Goal: Information Seeking & Learning: Understand process/instructions

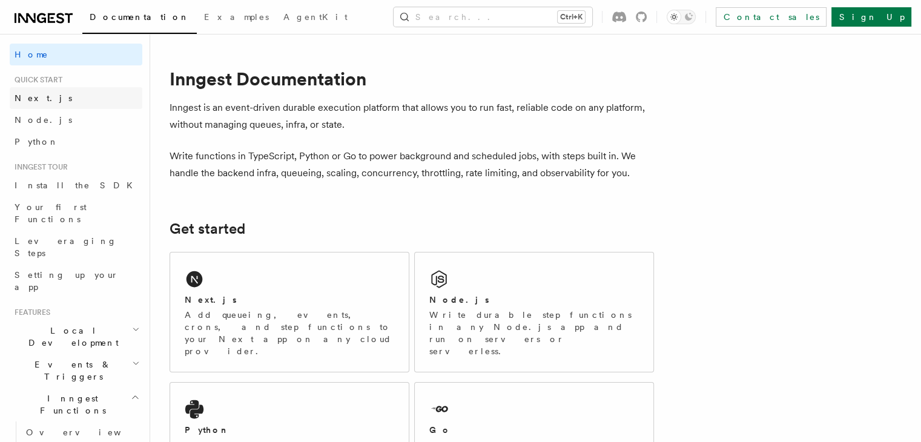
click at [25, 98] on span "Next.js" at bounding box center [44, 98] width 58 height 10
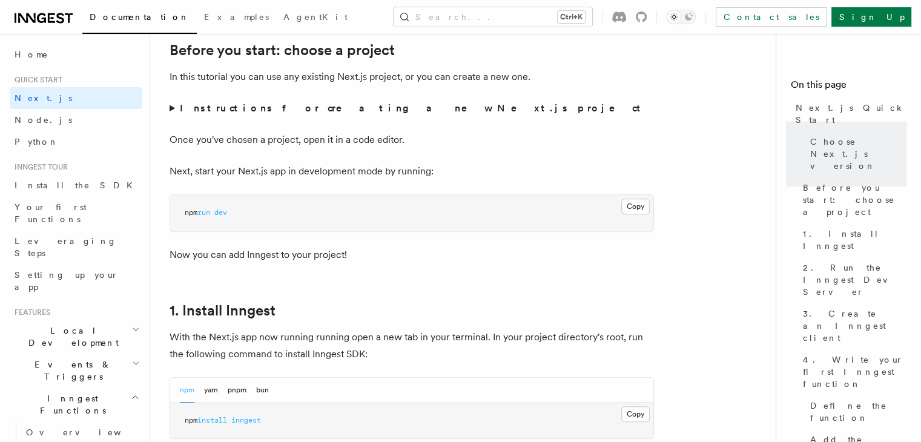
scroll to position [545, 0]
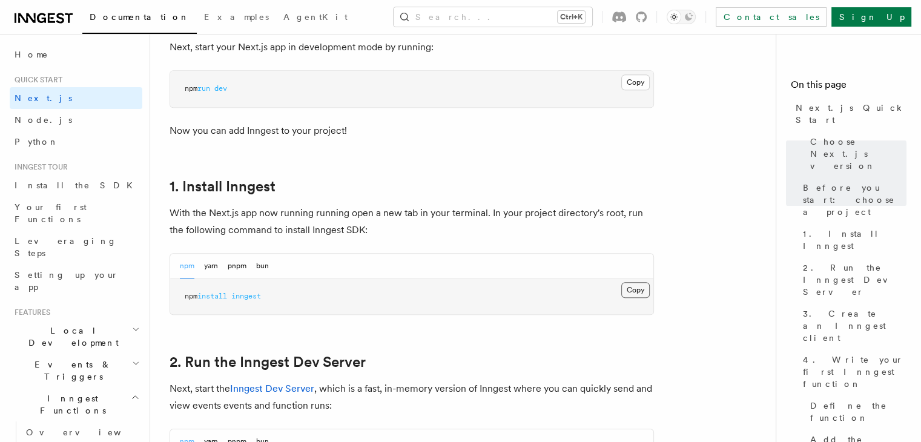
click at [641, 291] on button "Copy Copied" at bounding box center [636, 290] width 28 height 16
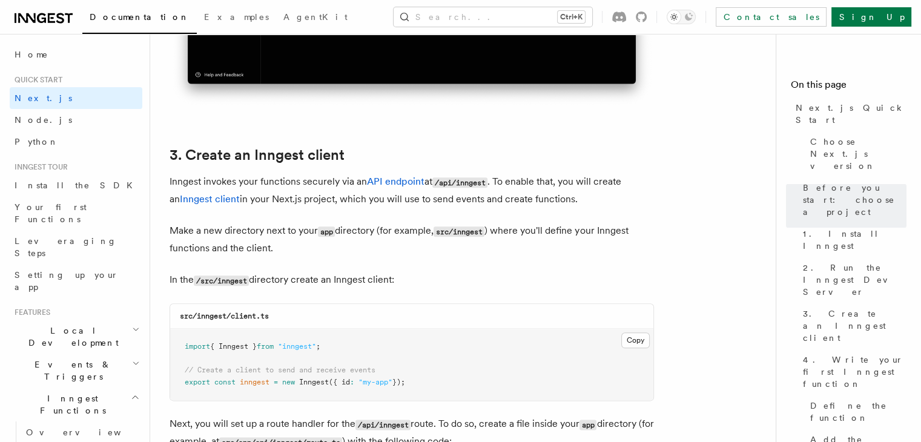
scroll to position [1393, 0]
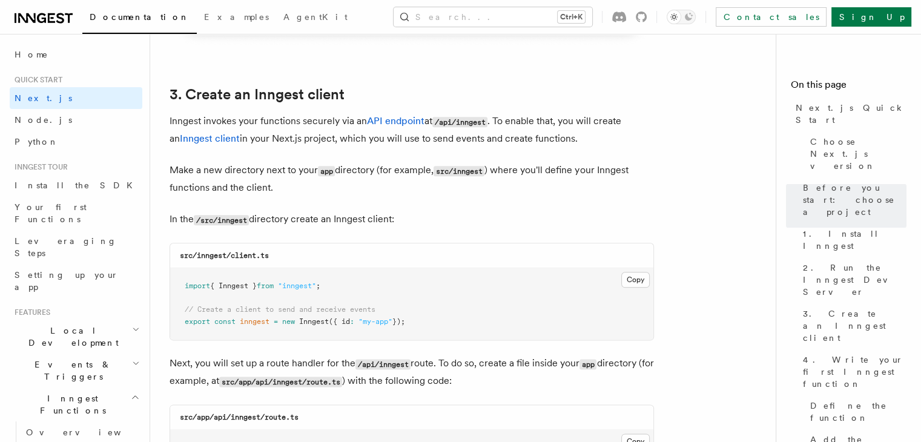
click at [269, 258] on code "src/inngest/client.ts" at bounding box center [224, 255] width 89 height 8
copy code "src/inngest/client.ts"
click at [213, 256] on code "src/inngest/client.ts" at bounding box center [224, 255] width 89 height 8
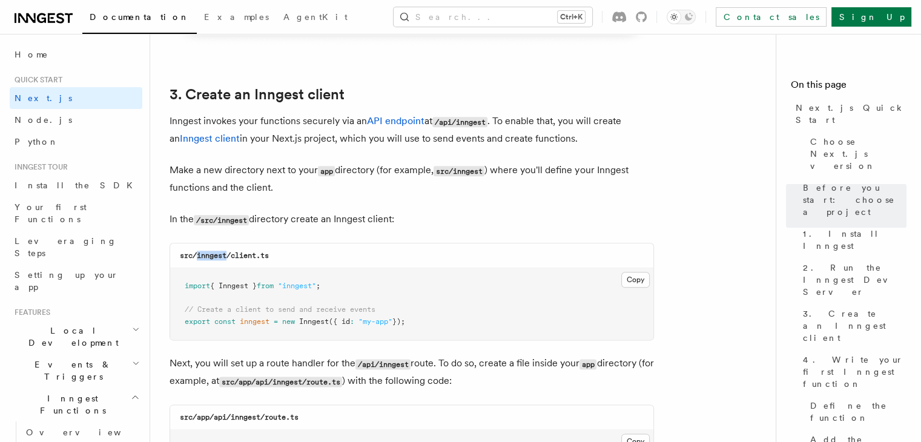
click at [213, 256] on code "src/inngest/client.ts" at bounding box center [224, 255] width 89 height 8
click at [594, 219] on p "In the /src/inngest directory create an Inngest client:" at bounding box center [412, 220] width 485 height 18
click at [636, 281] on button "Copy Copied" at bounding box center [636, 280] width 28 height 16
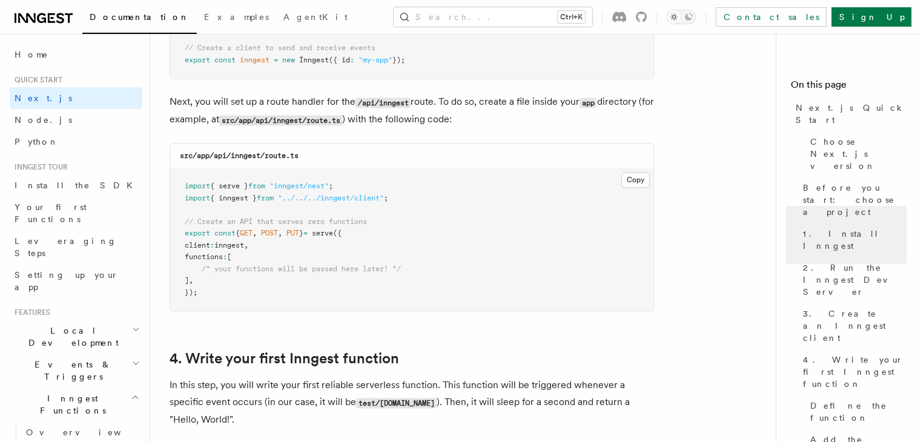
scroll to position [1636, 0]
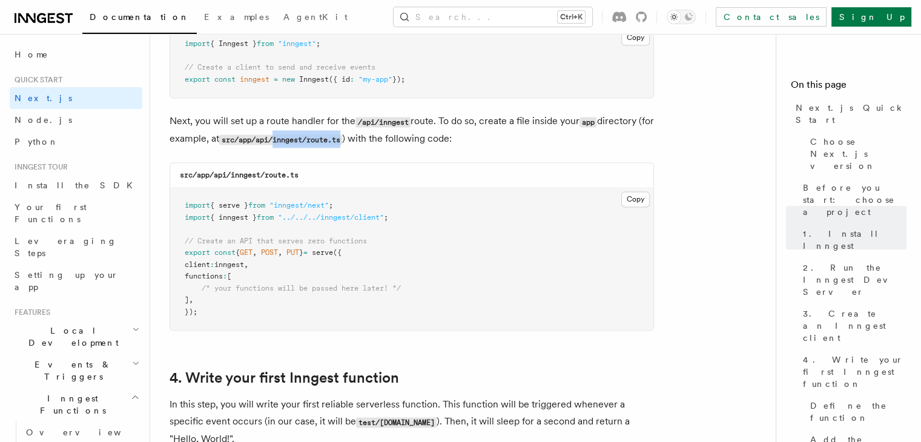
drag, startPoint x: 291, startPoint y: 139, endPoint x: 362, endPoint y: 144, distance: 71.1
click at [342, 144] on code "src/app/api/inngest/route.ts" at bounding box center [280, 139] width 123 height 10
copy code "inngest/route.ts"
drag, startPoint x: 274, startPoint y: 140, endPoint x: 362, endPoint y: 144, distance: 88.5
click at [342, 144] on code "src/app/api/inngest/route.ts" at bounding box center [280, 139] width 123 height 10
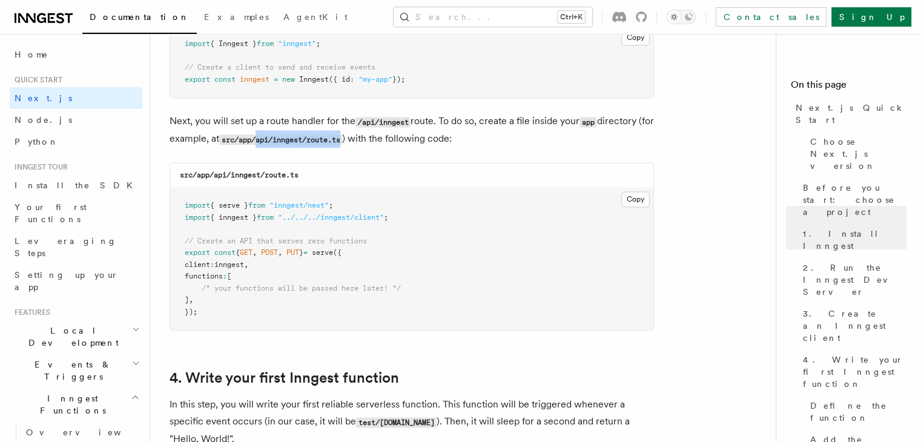
copy code "api/inngest/route.ts"
click at [638, 199] on button "Copy Copied" at bounding box center [636, 199] width 28 height 16
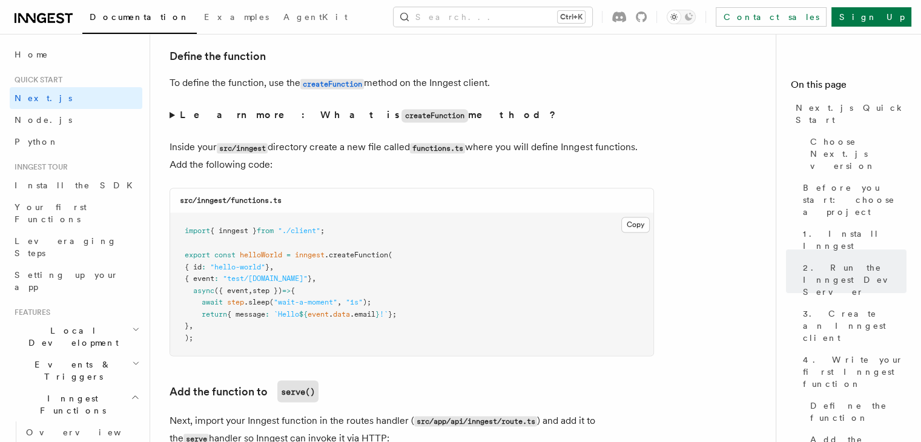
scroll to position [2060, 0]
click at [446, 146] on code "functions.ts" at bounding box center [437, 148] width 55 height 10
copy code "functions"
click at [638, 227] on button "Copy Copied" at bounding box center [636, 225] width 28 height 16
